Goal: Information Seeking & Learning: Learn about a topic

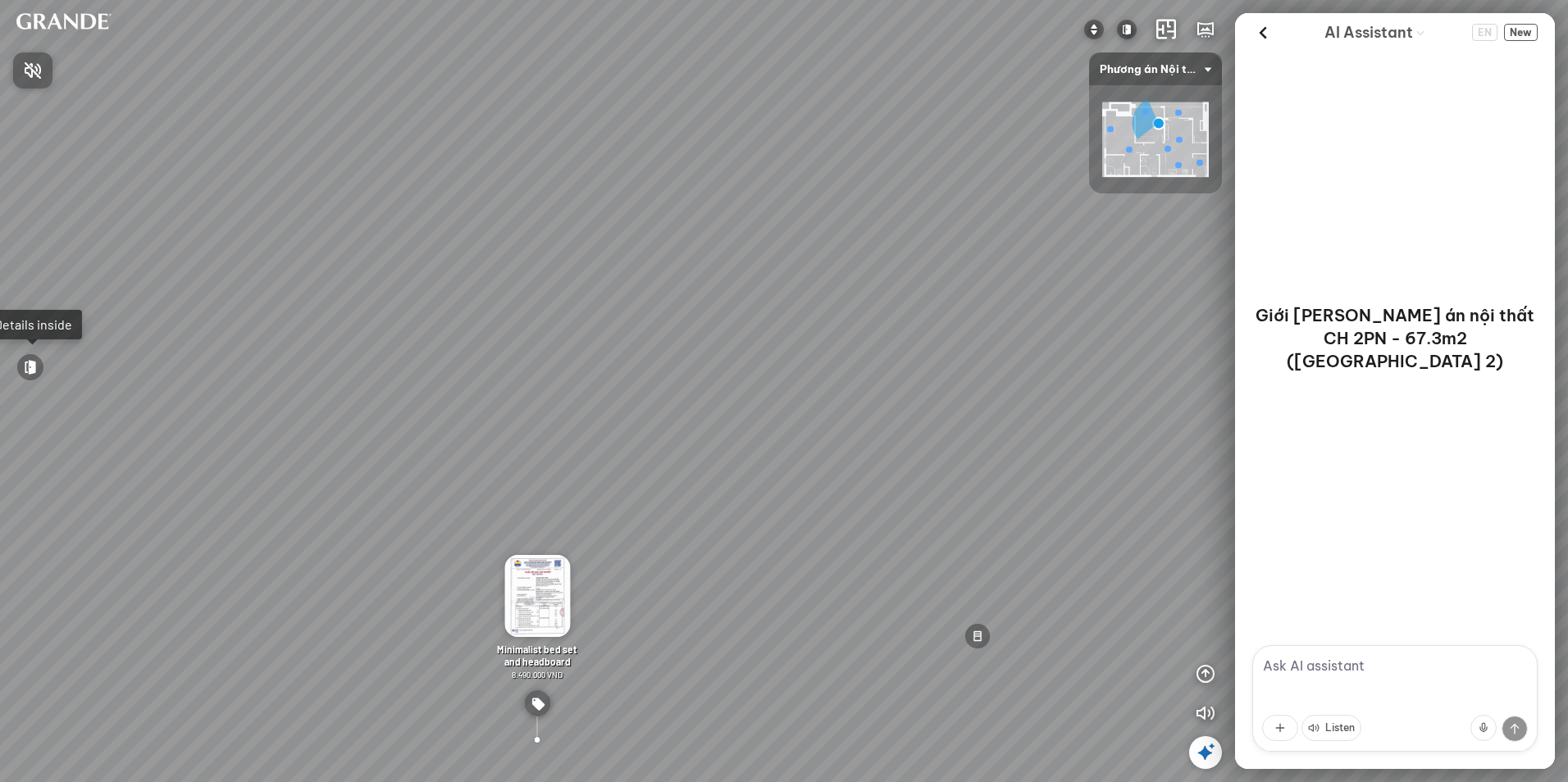
click at [539, 602] on div at bounding box center [784, 391] width 1568 height 782
click at [538, 676] on span "8.490.000 VND" at bounding box center [537, 675] width 51 height 10
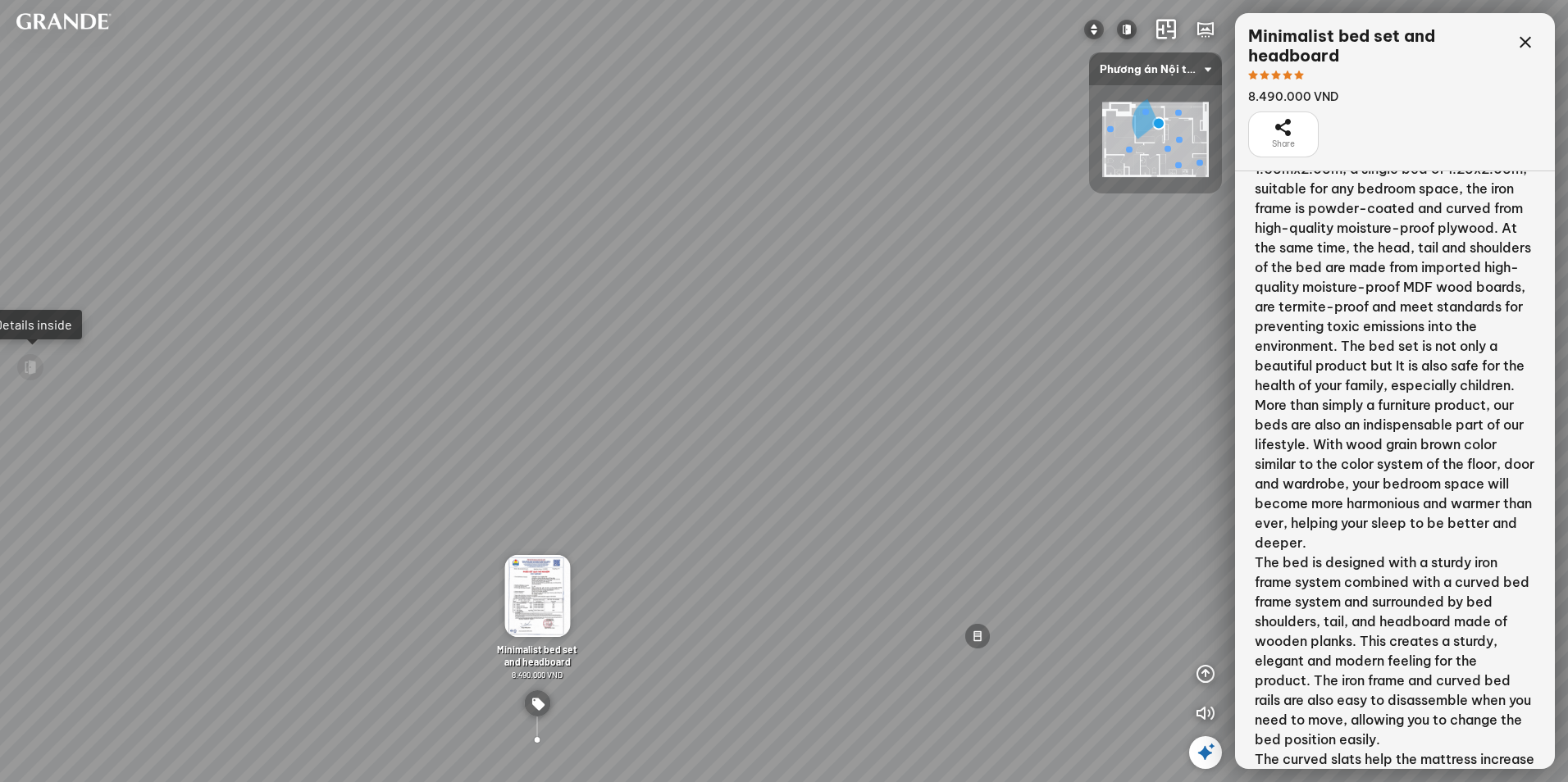
scroll to position [429, 0]
